Goal: Information Seeking & Learning: Understand process/instructions

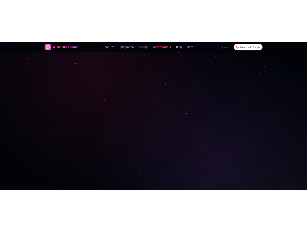
scroll to position [1254, 0]
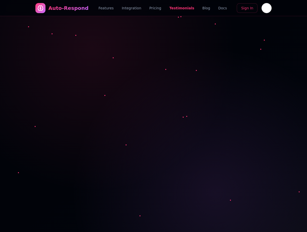
scroll to position [1254, 0]
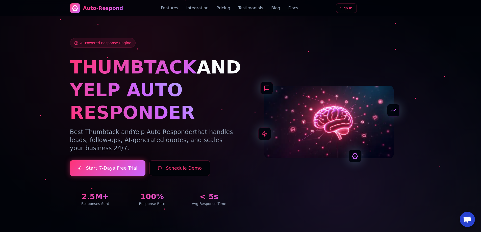
click at [288, 8] on link "Docs" at bounding box center [293, 8] width 10 height 6
